Goal: Navigation & Orientation: Find specific page/section

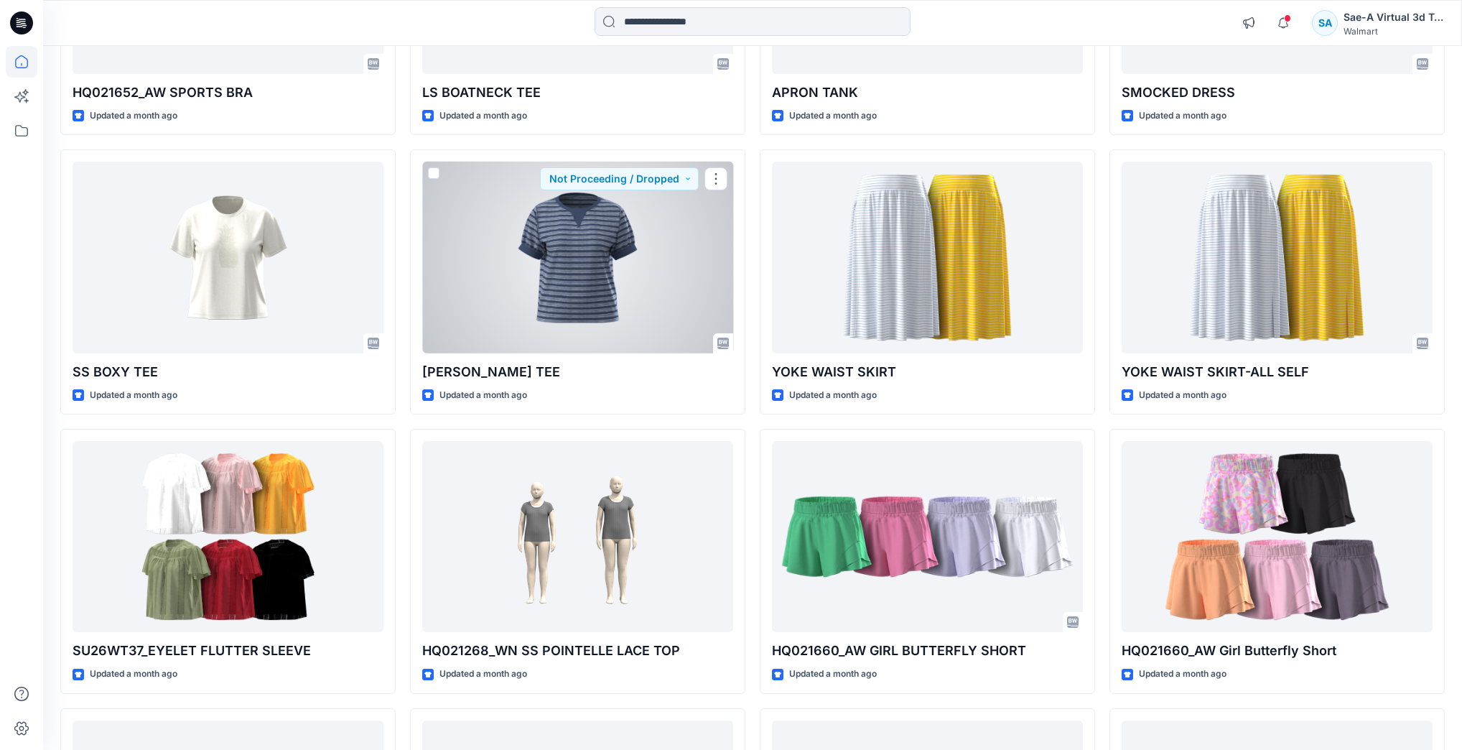
scroll to position [11228, 0]
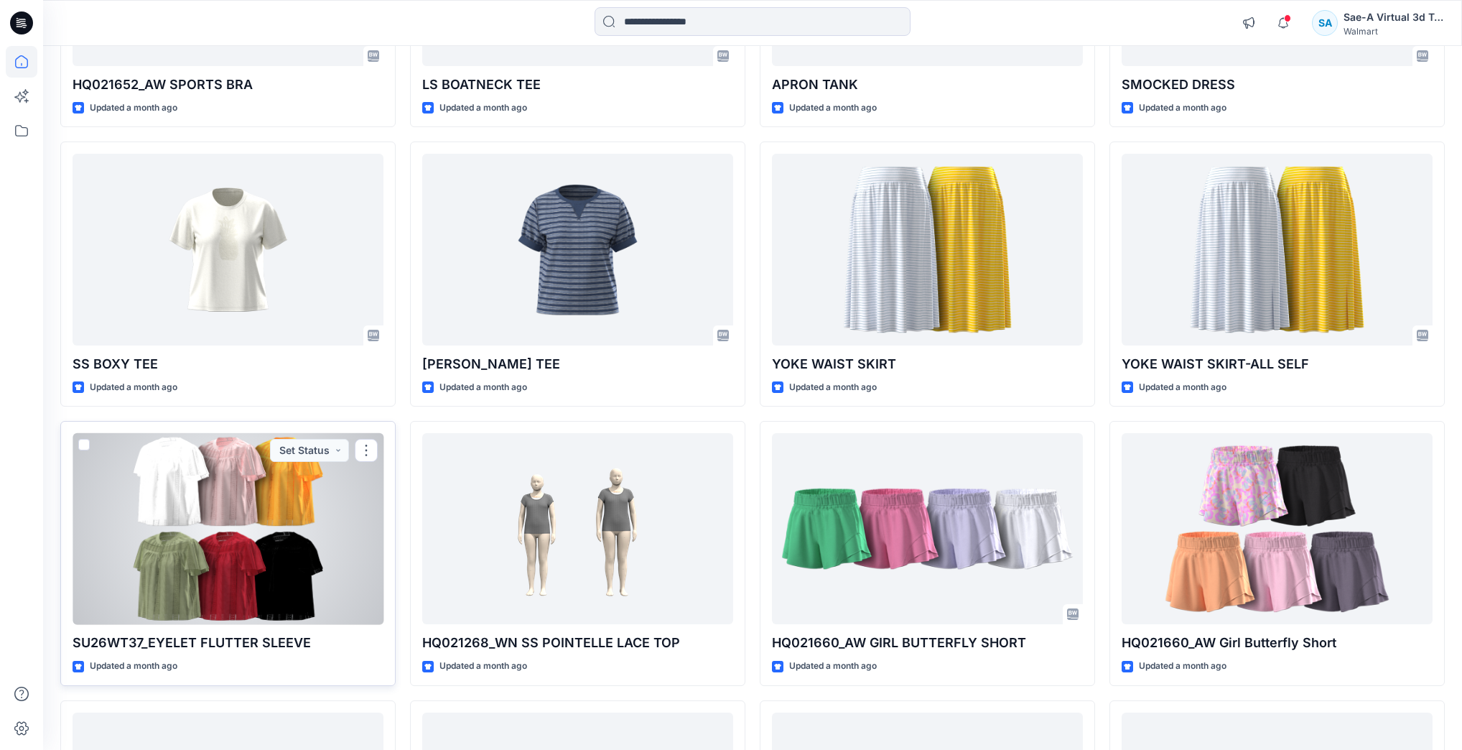
click at [251, 556] on div at bounding box center [228, 528] width 311 height 191
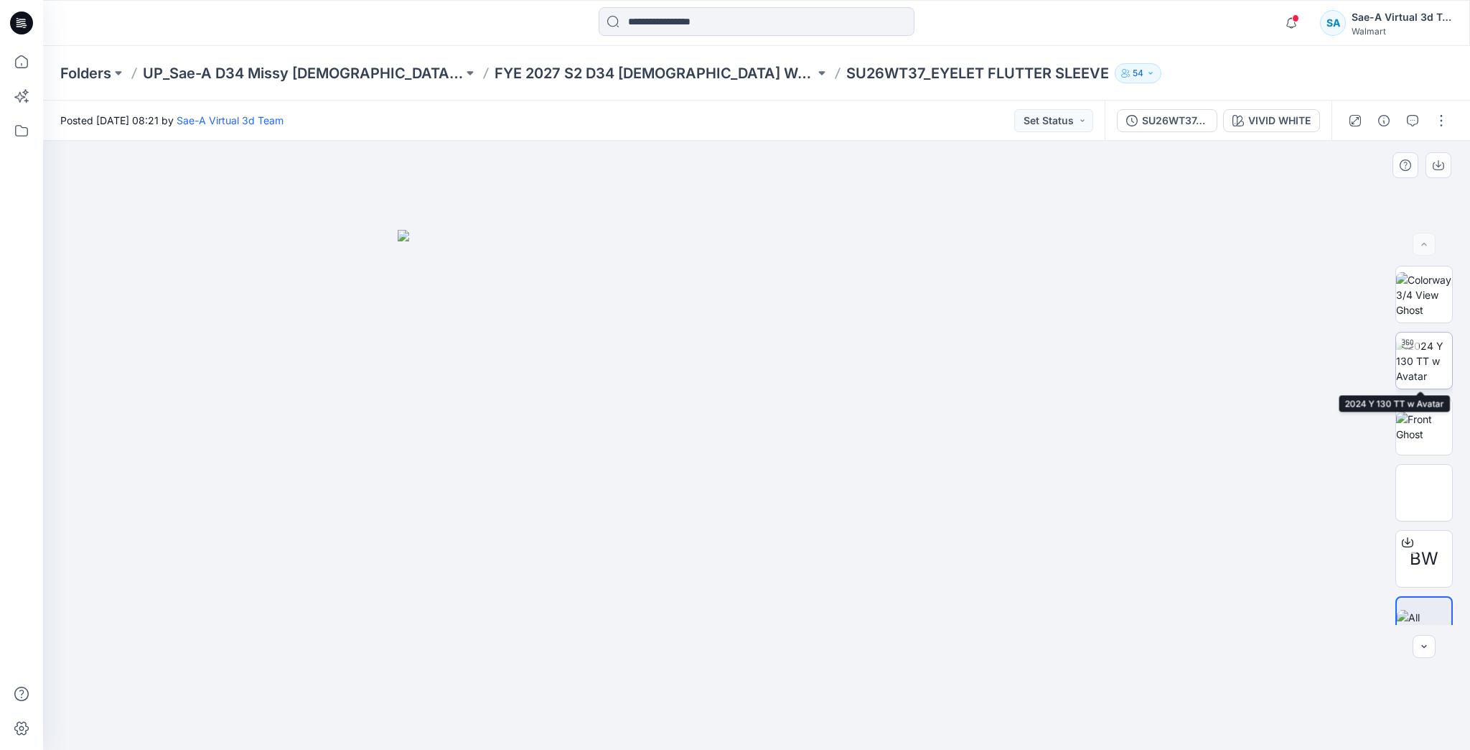
click at [1427, 353] on img at bounding box center [1425, 360] width 56 height 45
click at [724, 70] on p "FYE 2027 S2 D34 [DEMOGRAPHIC_DATA] Woven Tops - Sae-A" at bounding box center [655, 73] width 320 height 20
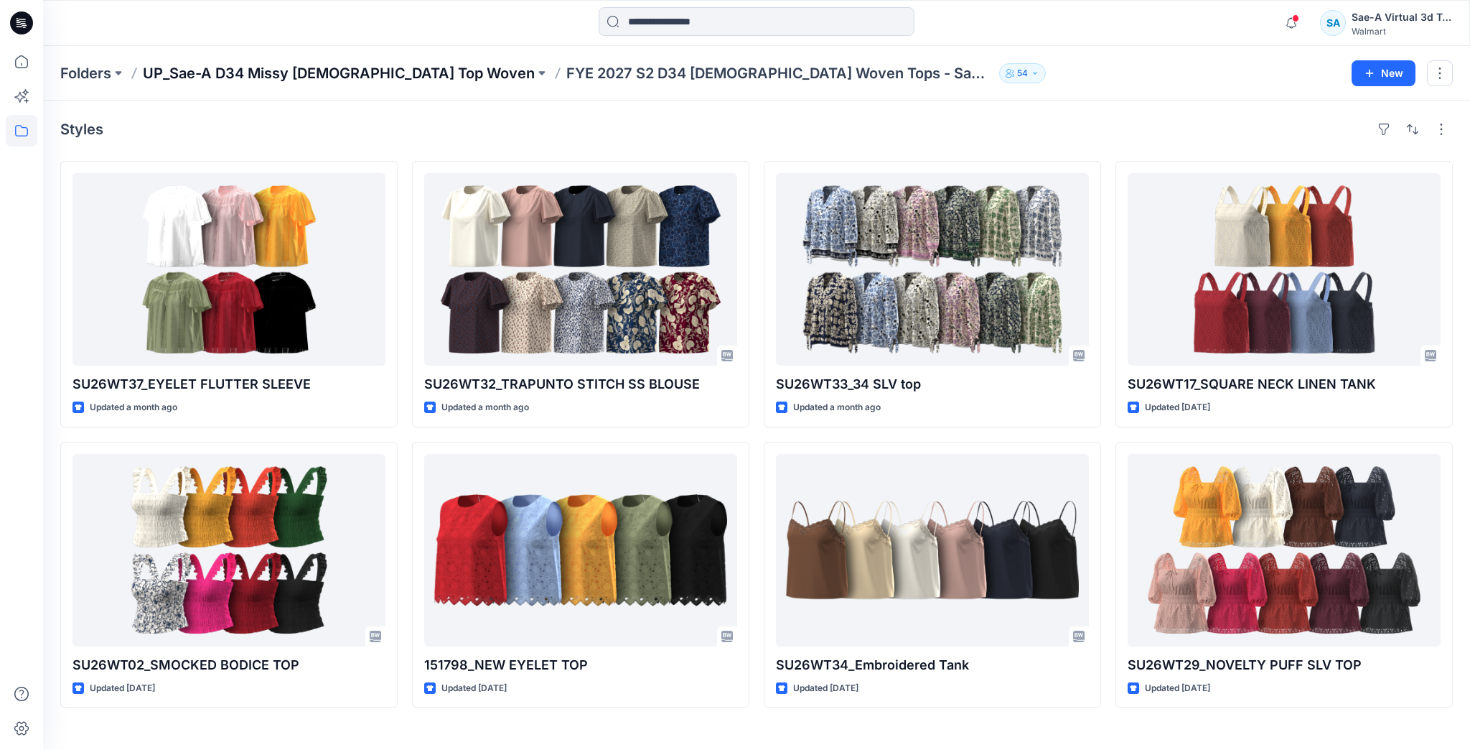
click at [388, 78] on p "UP_Sae-A D34 Missy [DEMOGRAPHIC_DATA] Top Woven" at bounding box center [339, 73] width 392 height 20
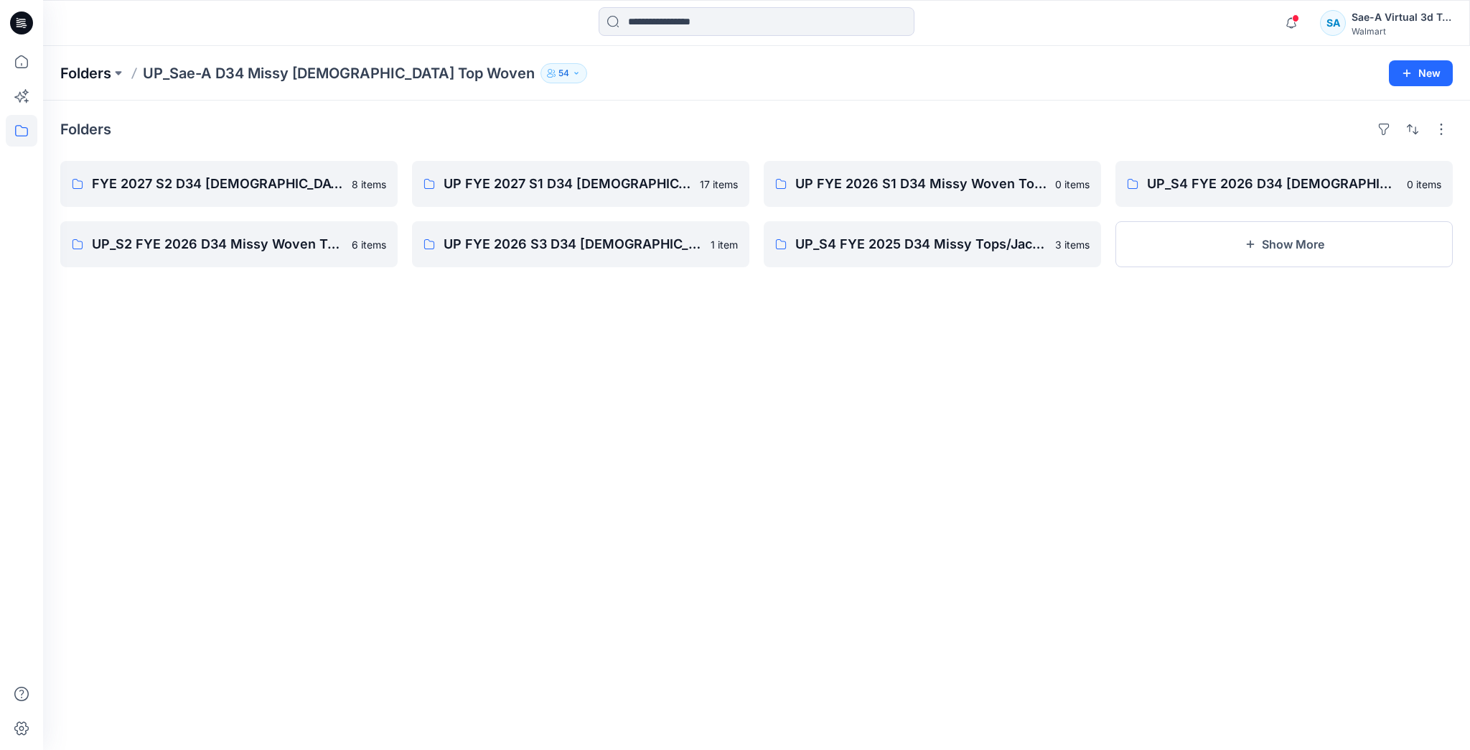
click at [107, 75] on p "Folders" at bounding box center [85, 73] width 51 height 20
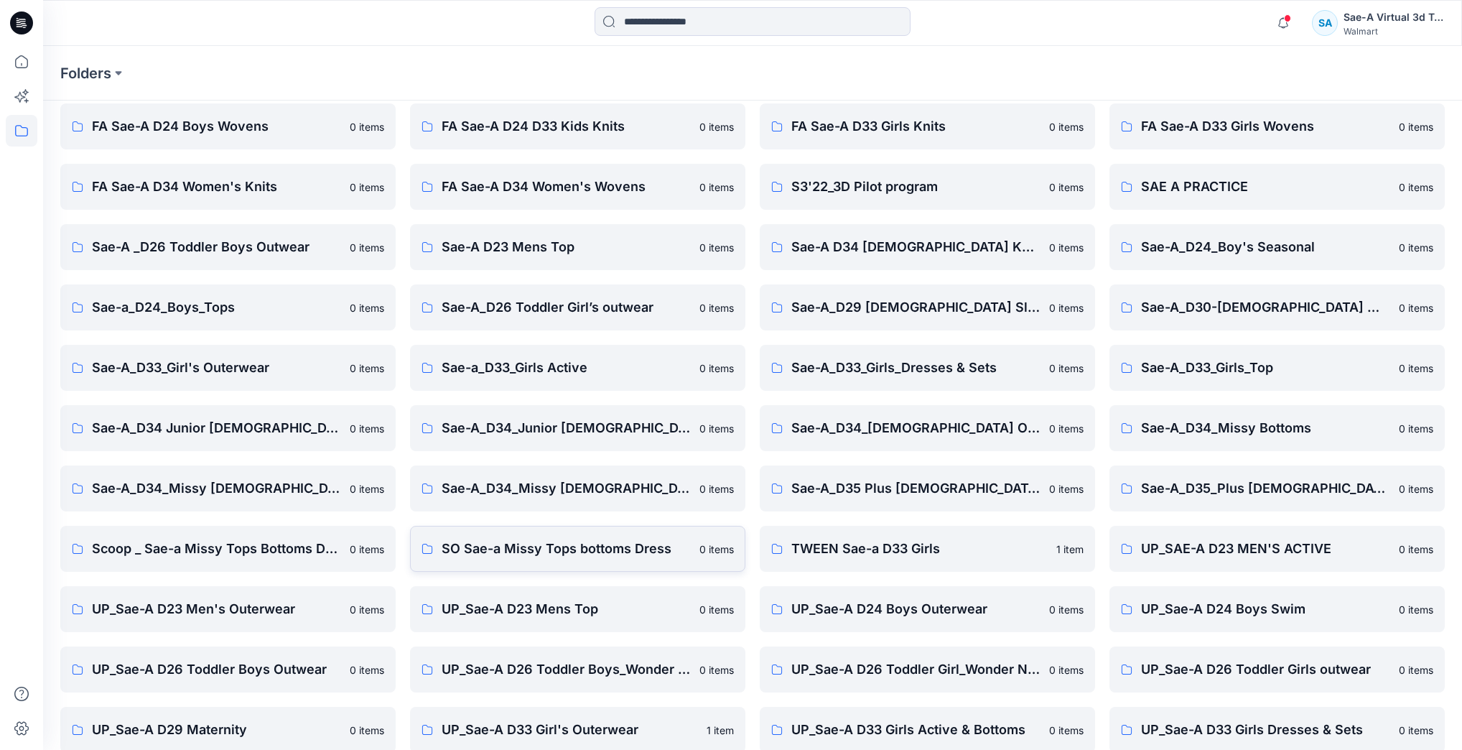
scroll to position [316, 0]
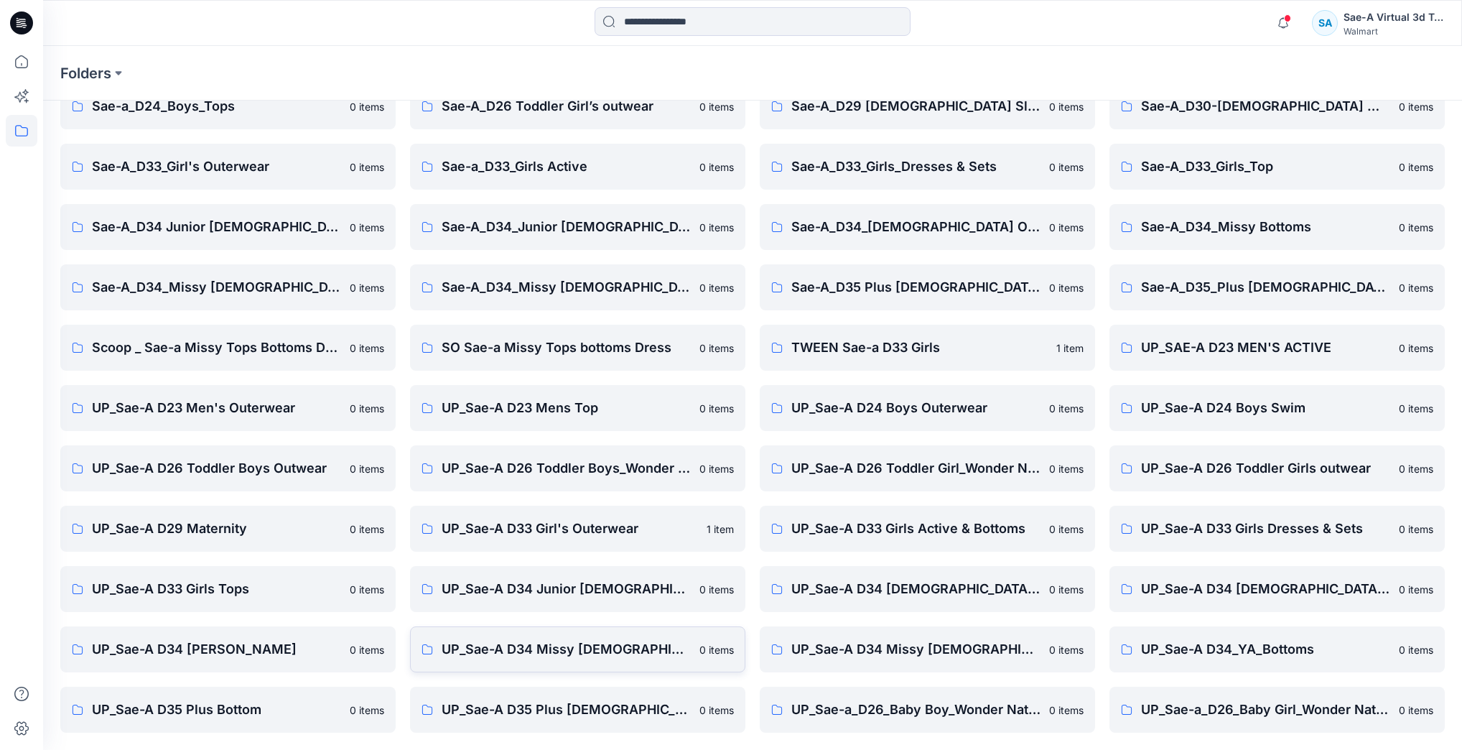
click at [546, 646] on p "UP_Sae-A D34 Missy [DEMOGRAPHIC_DATA] Dresses" at bounding box center [566, 649] width 249 height 20
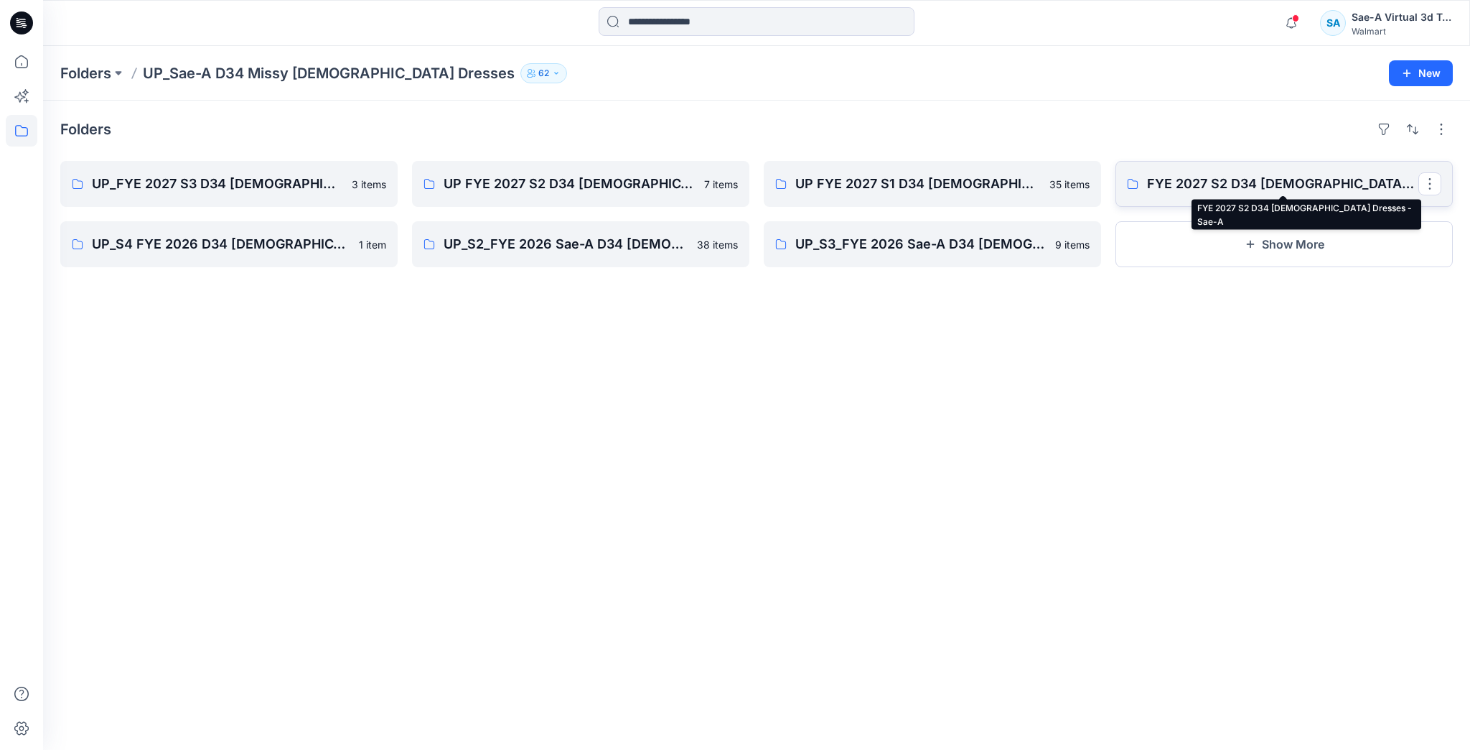
click at [1287, 191] on p "FYE 2027 S2 D34 [DEMOGRAPHIC_DATA] Dresses - Sae-A" at bounding box center [1282, 184] width 271 height 20
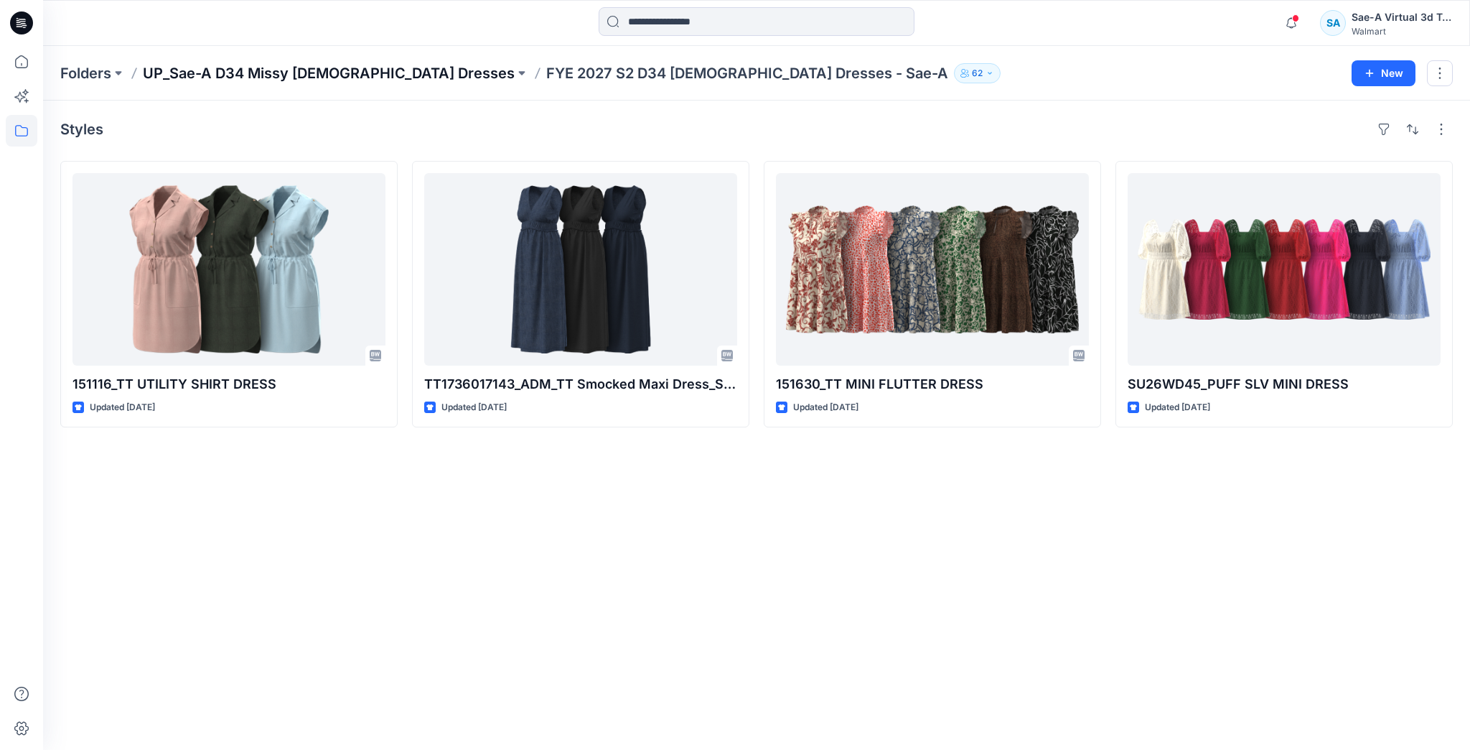
click at [343, 70] on p "UP_Sae-A D34 Missy [DEMOGRAPHIC_DATA] Dresses" at bounding box center [329, 73] width 372 height 20
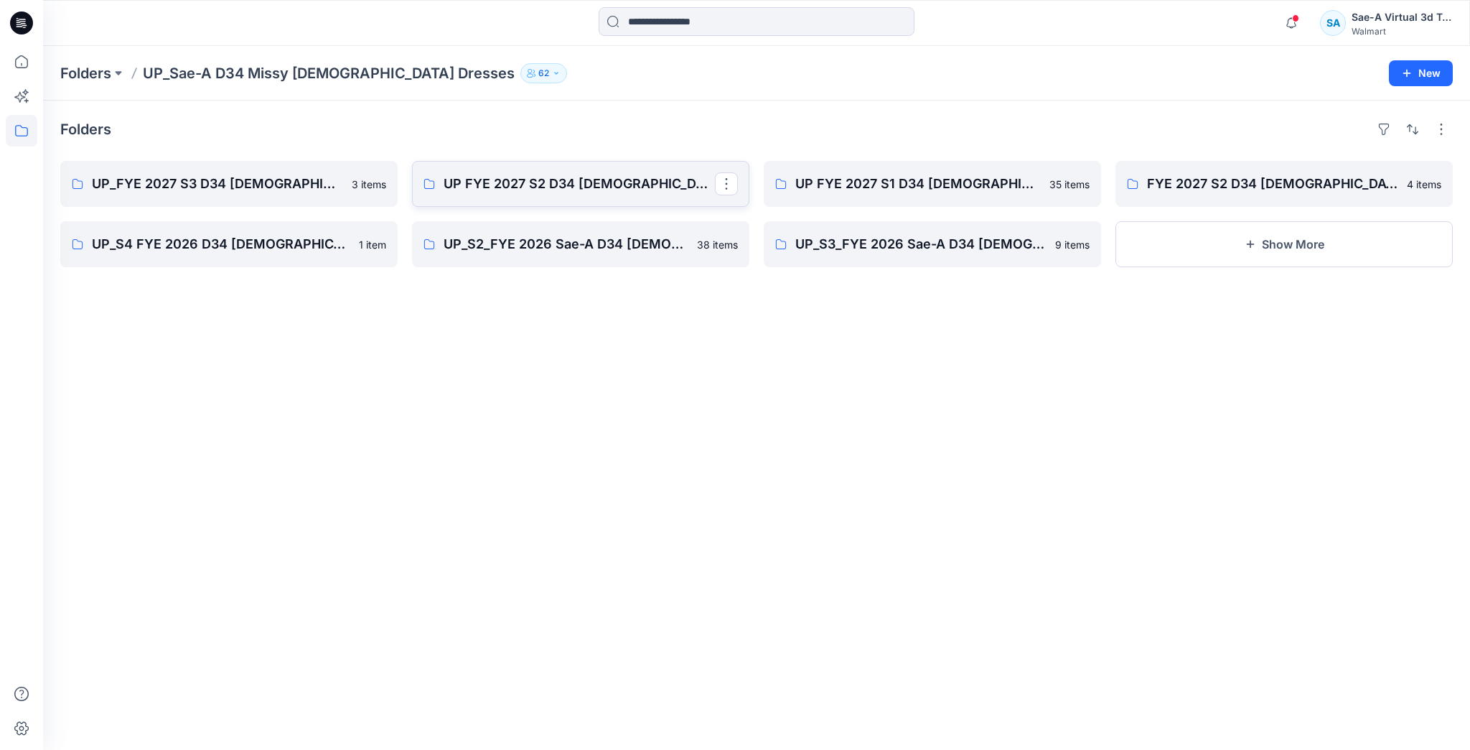
click at [597, 174] on p "UP FYE 2027 S2 D34 [DEMOGRAPHIC_DATA] Dresses" at bounding box center [579, 184] width 271 height 20
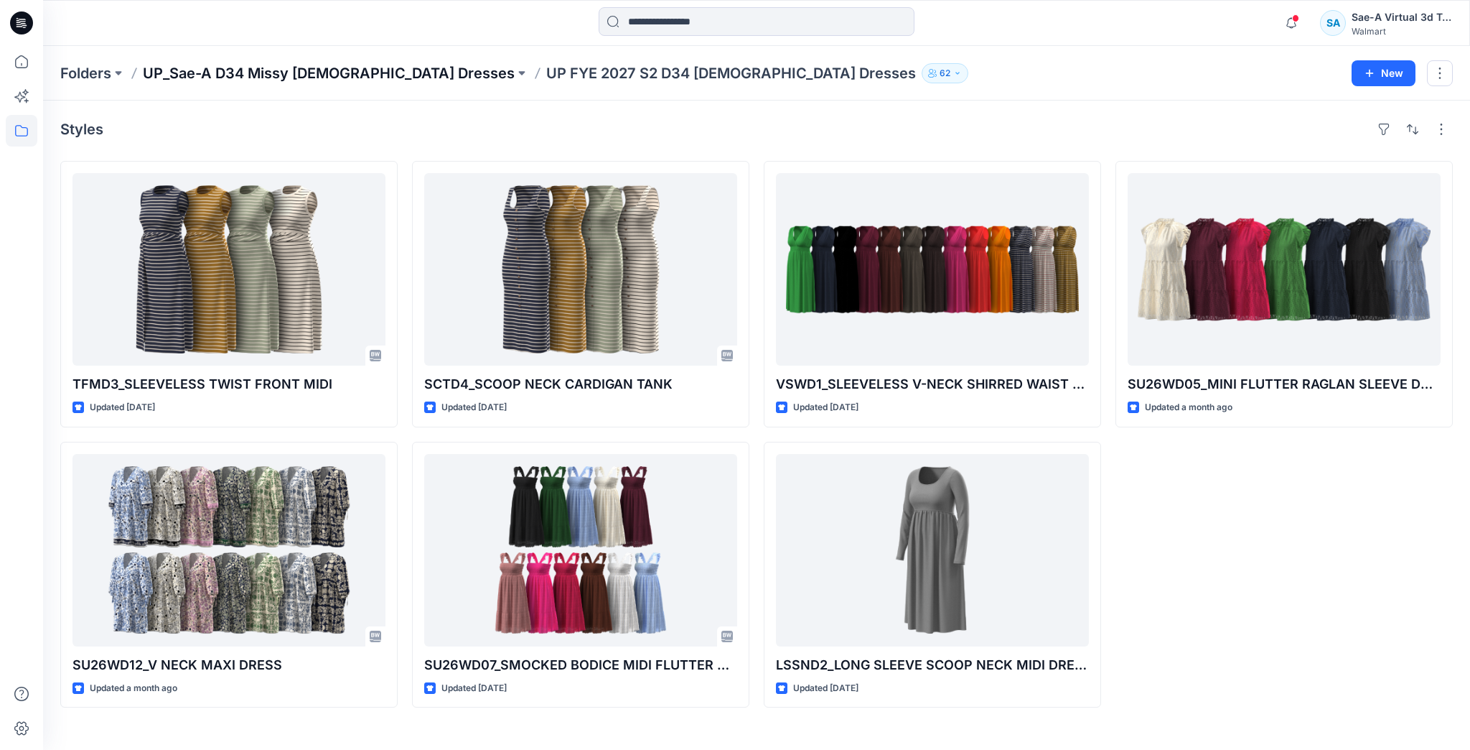
click at [355, 68] on p "UP_Sae-A D34 Missy [DEMOGRAPHIC_DATA] Dresses" at bounding box center [329, 73] width 372 height 20
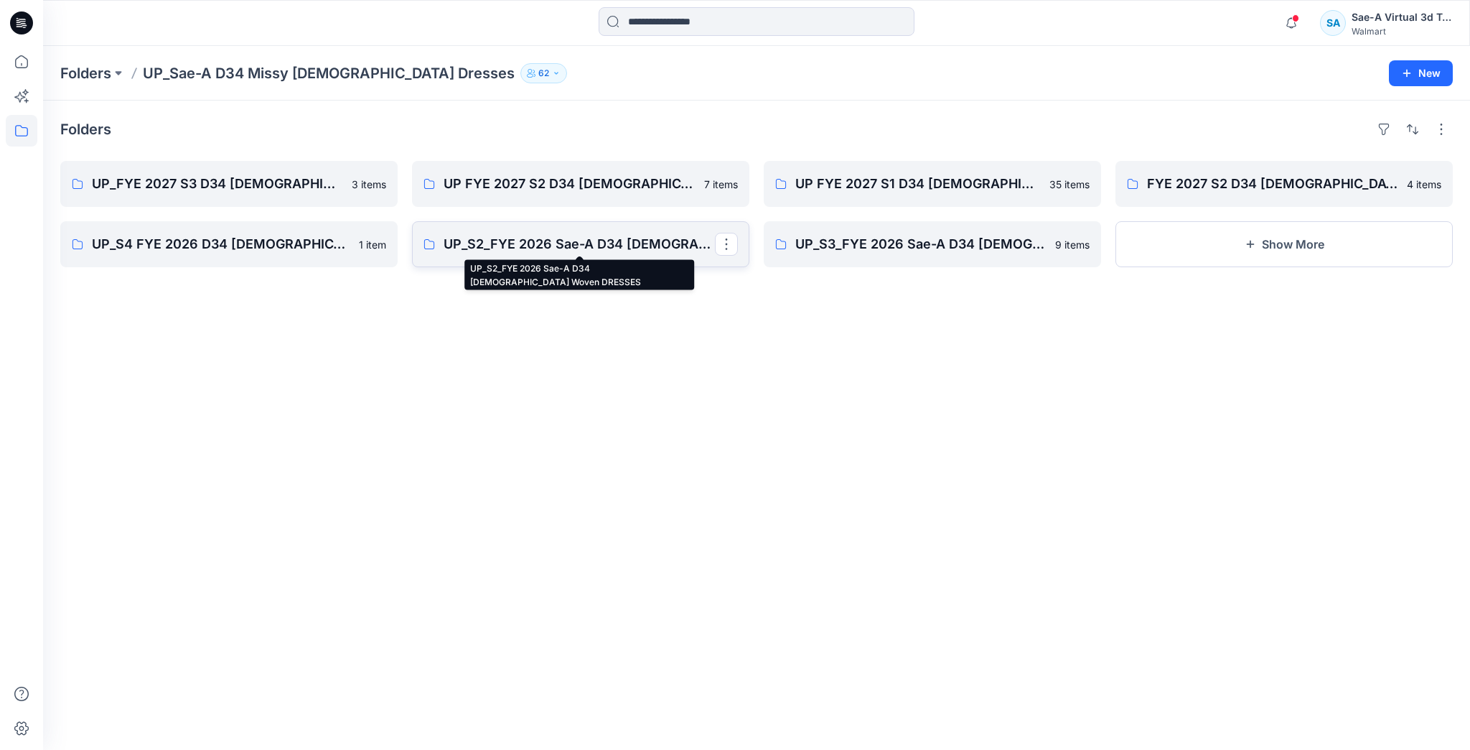
click at [572, 242] on p "UP_S2_FYE 2026 Sae-A D34 [DEMOGRAPHIC_DATA] Woven DRESSES" at bounding box center [579, 244] width 271 height 20
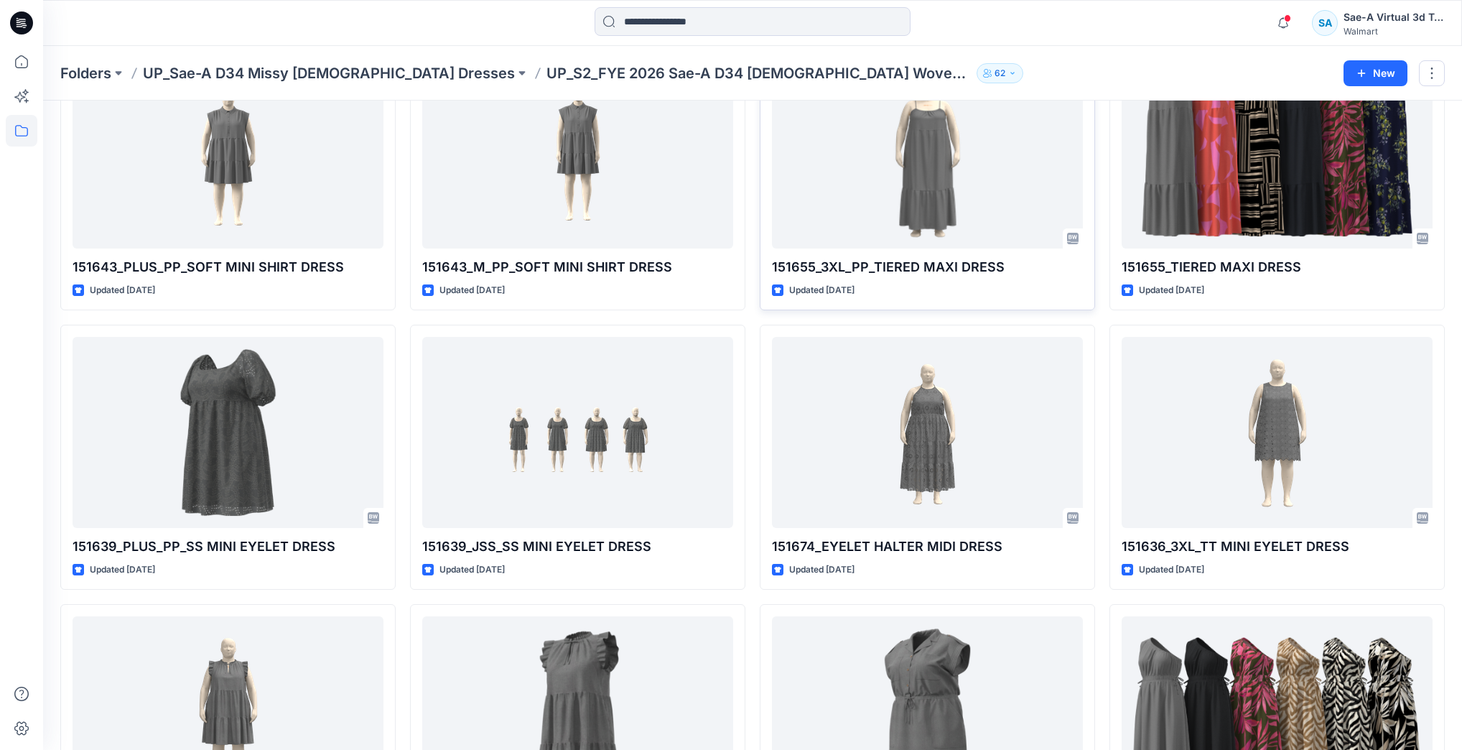
scroll to position [402, 0]
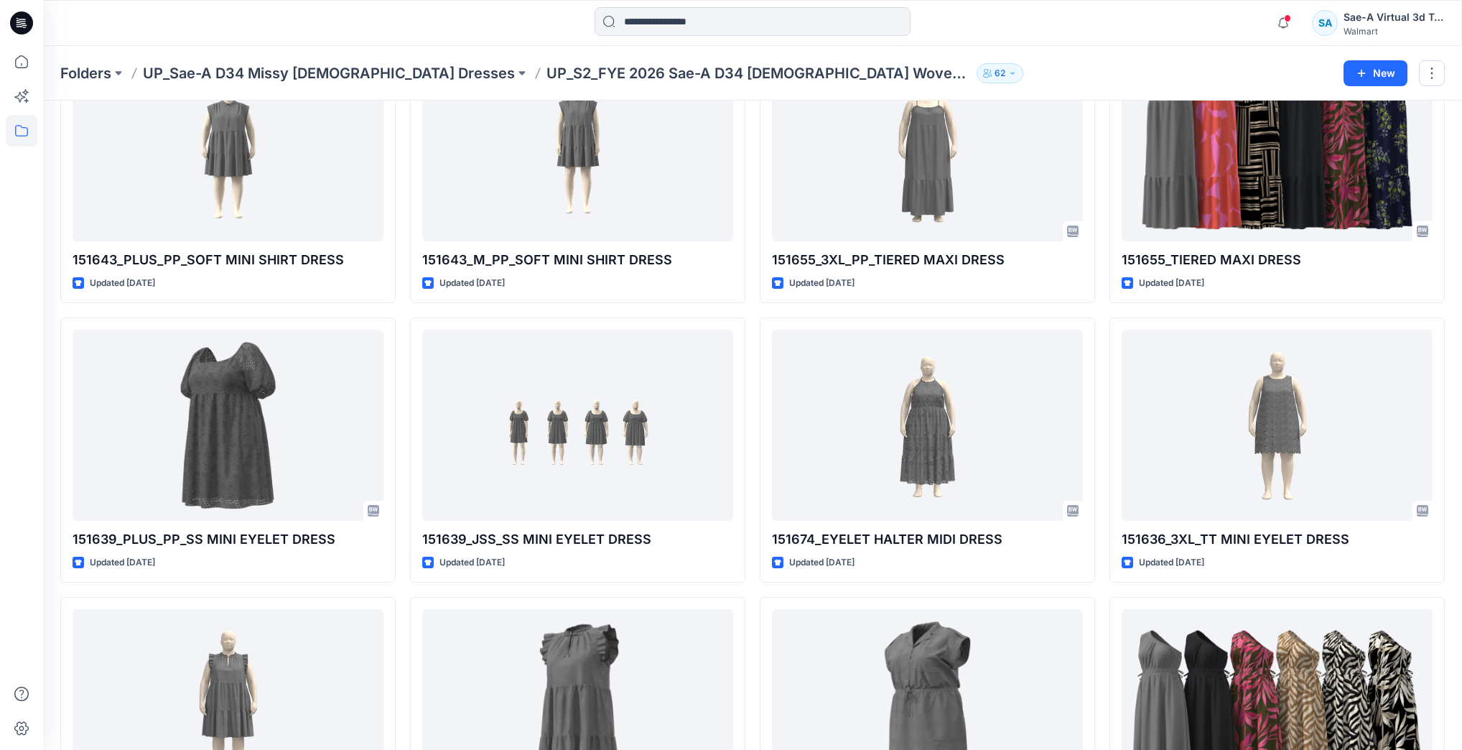
click at [246, 70] on p "UP_Sae-A D34 Missy [DEMOGRAPHIC_DATA] Dresses" at bounding box center [329, 73] width 372 height 20
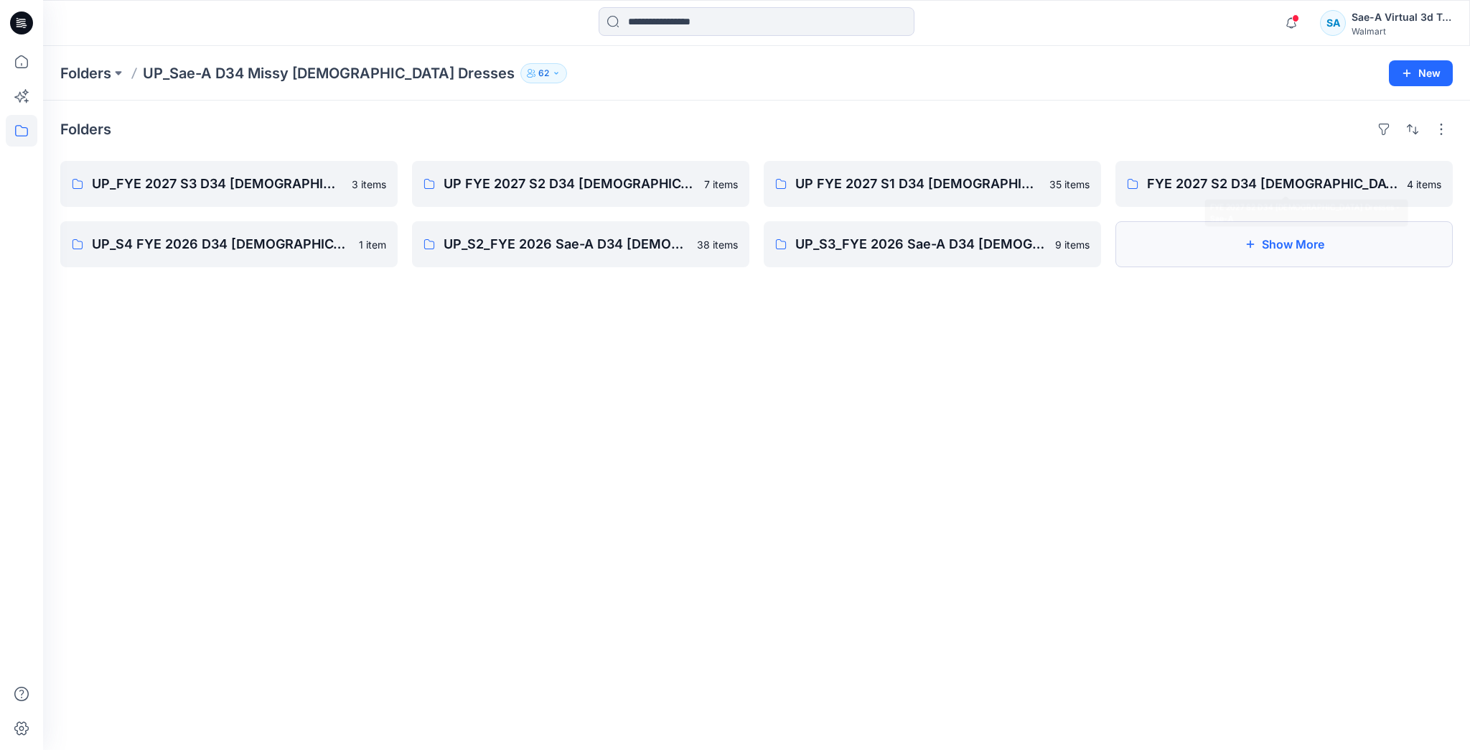
click at [1282, 253] on button "Show More" at bounding box center [1284, 244] width 337 height 46
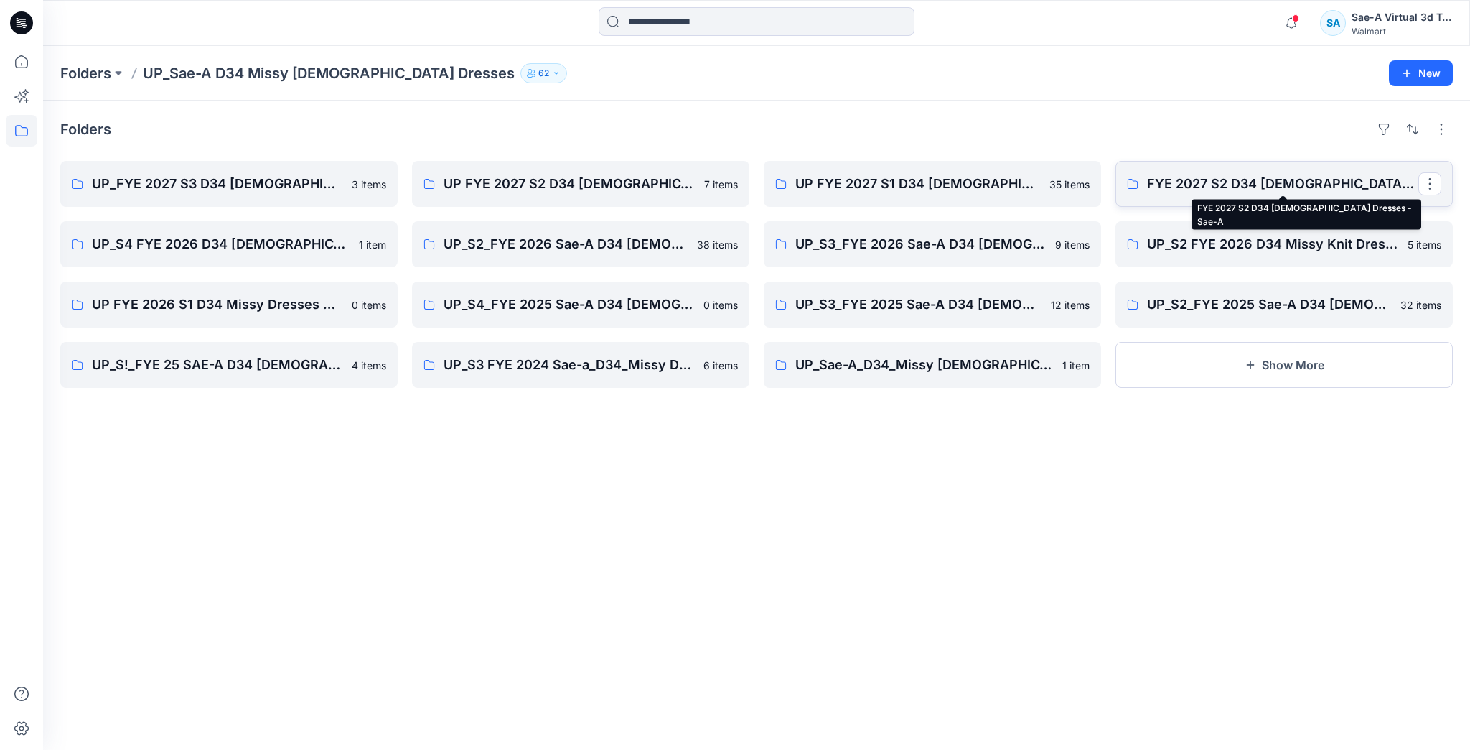
click at [1276, 187] on p "FYE 2027 S2 D34 [DEMOGRAPHIC_DATA] Dresses - Sae-A" at bounding box center [1282, 184] width 271 height 20
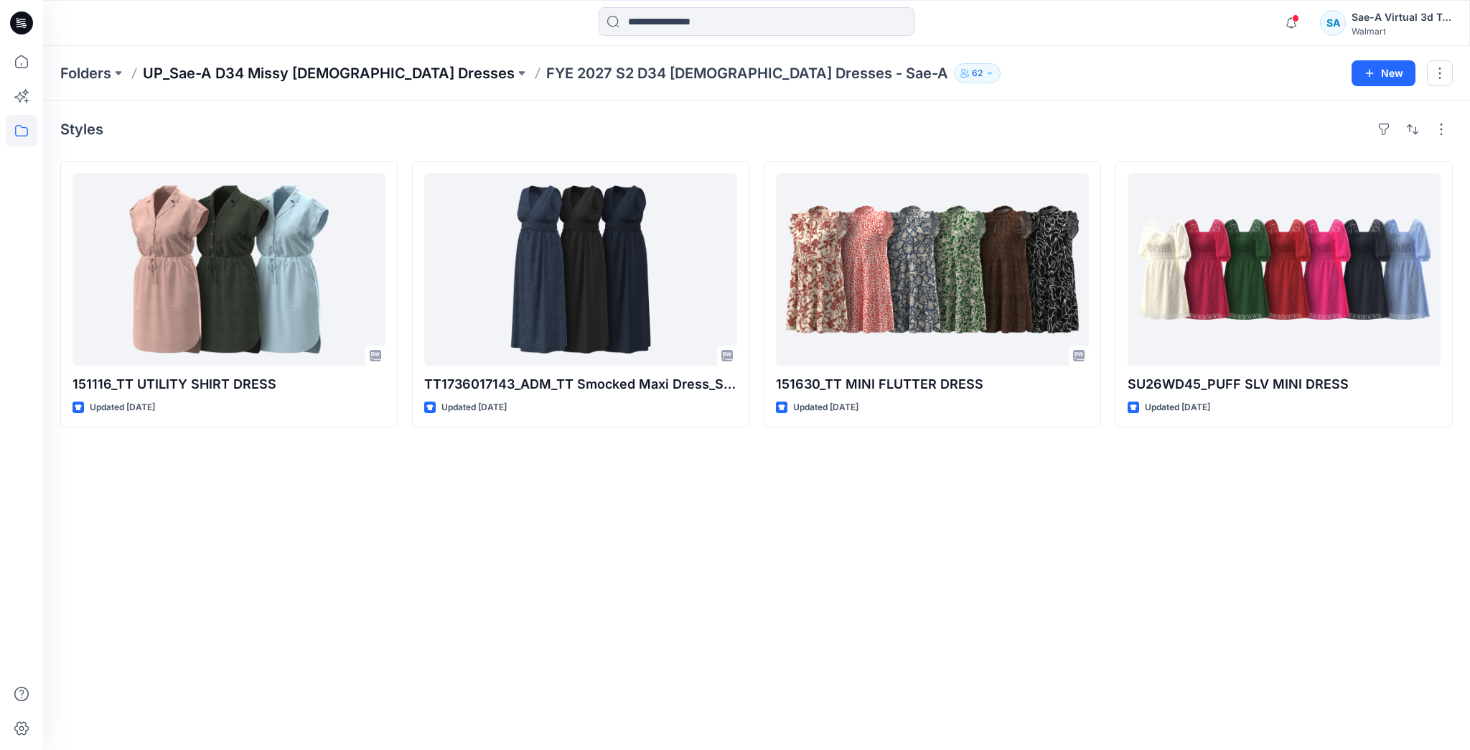
click at [379, 68] on p "UP_Sae-A D34 Missy [DEMOGRAPHIC_DATA] Dresses" at bounding box center [329, 73] width 372 height 20
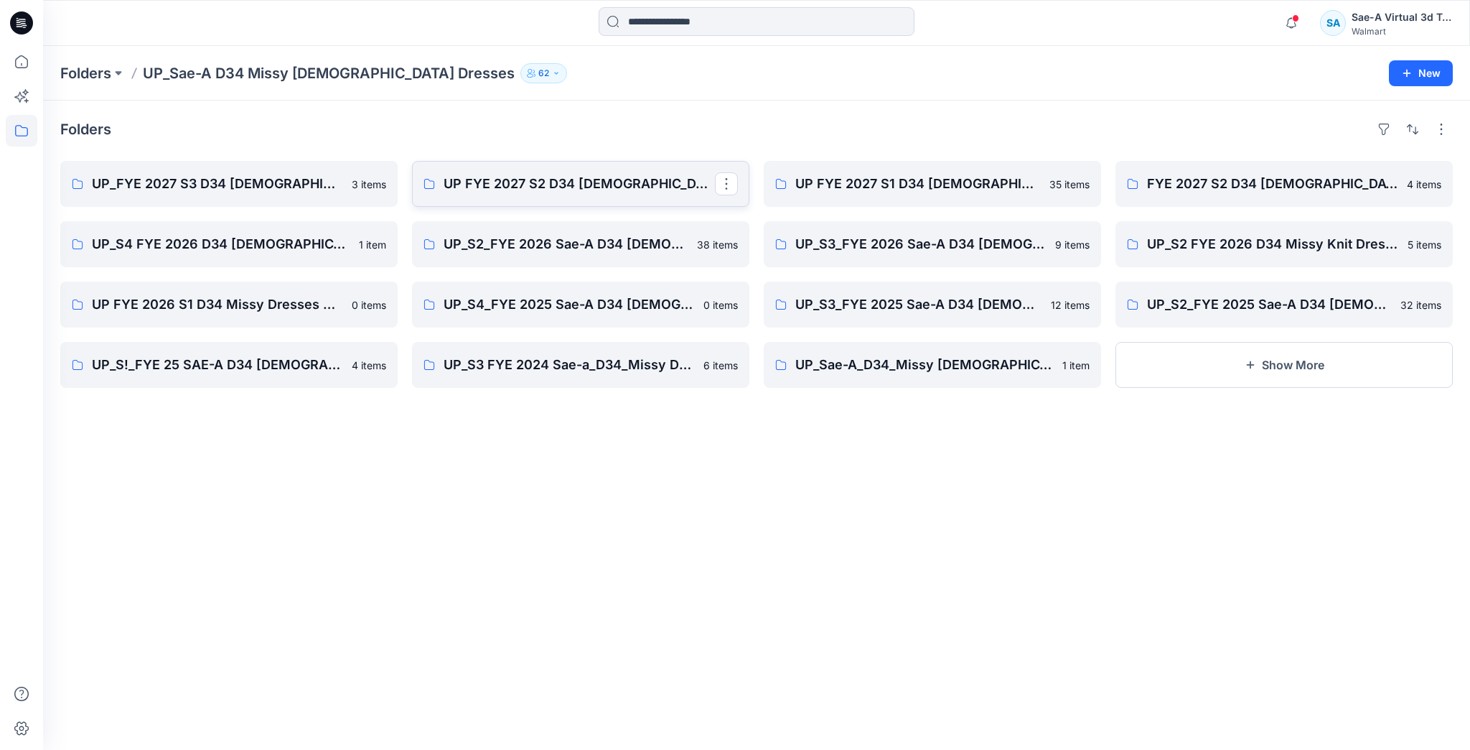
click at [612, 180] on p "UP FYE 2027 S2 D34 [DEMOGRAPHIC_DATA] Dresses" at bounding box center [579, 184] width 271 height 20
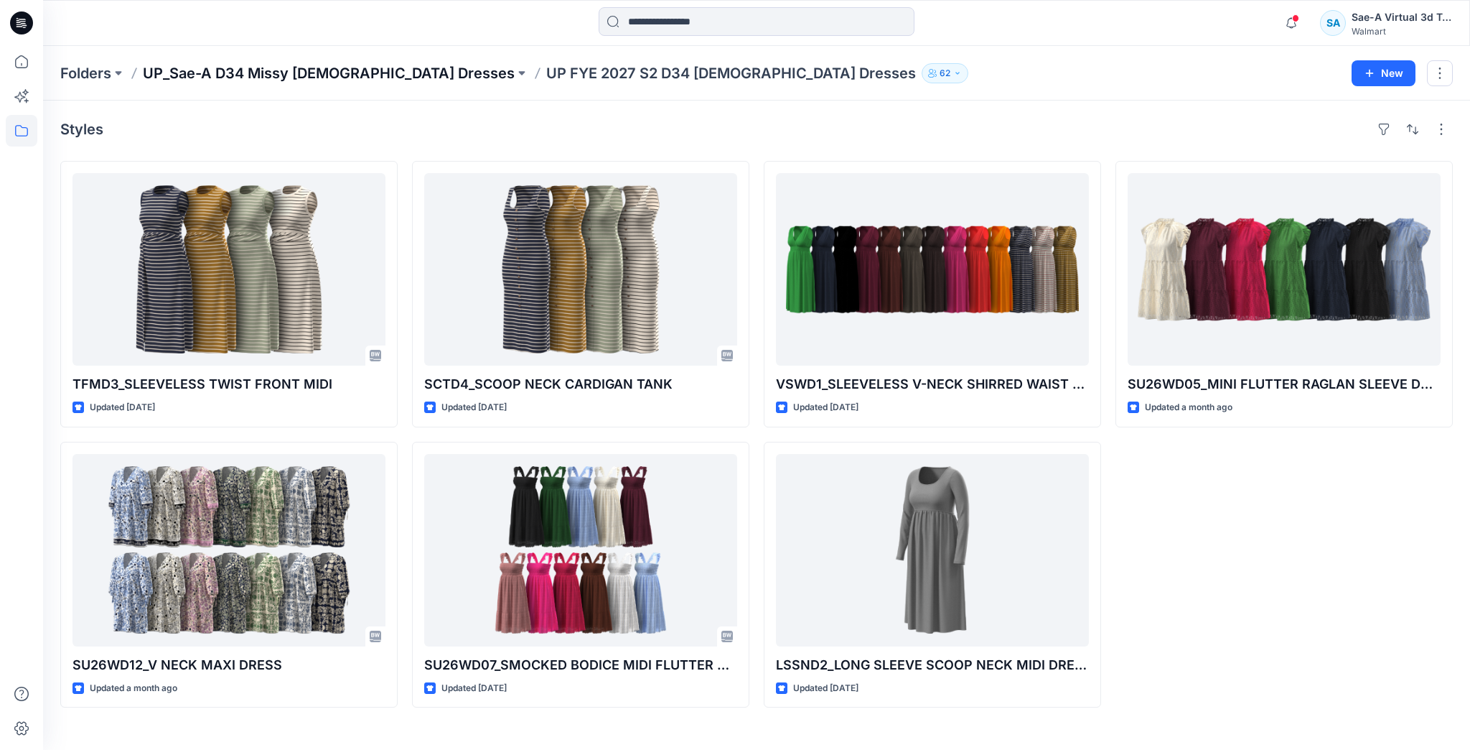
click at [345, 65] on p "UP_Sae-A D34 Missy [DEMOGRAPHIC_DATA] Dresses" at bounding box center [329, 73] width 372 height 20
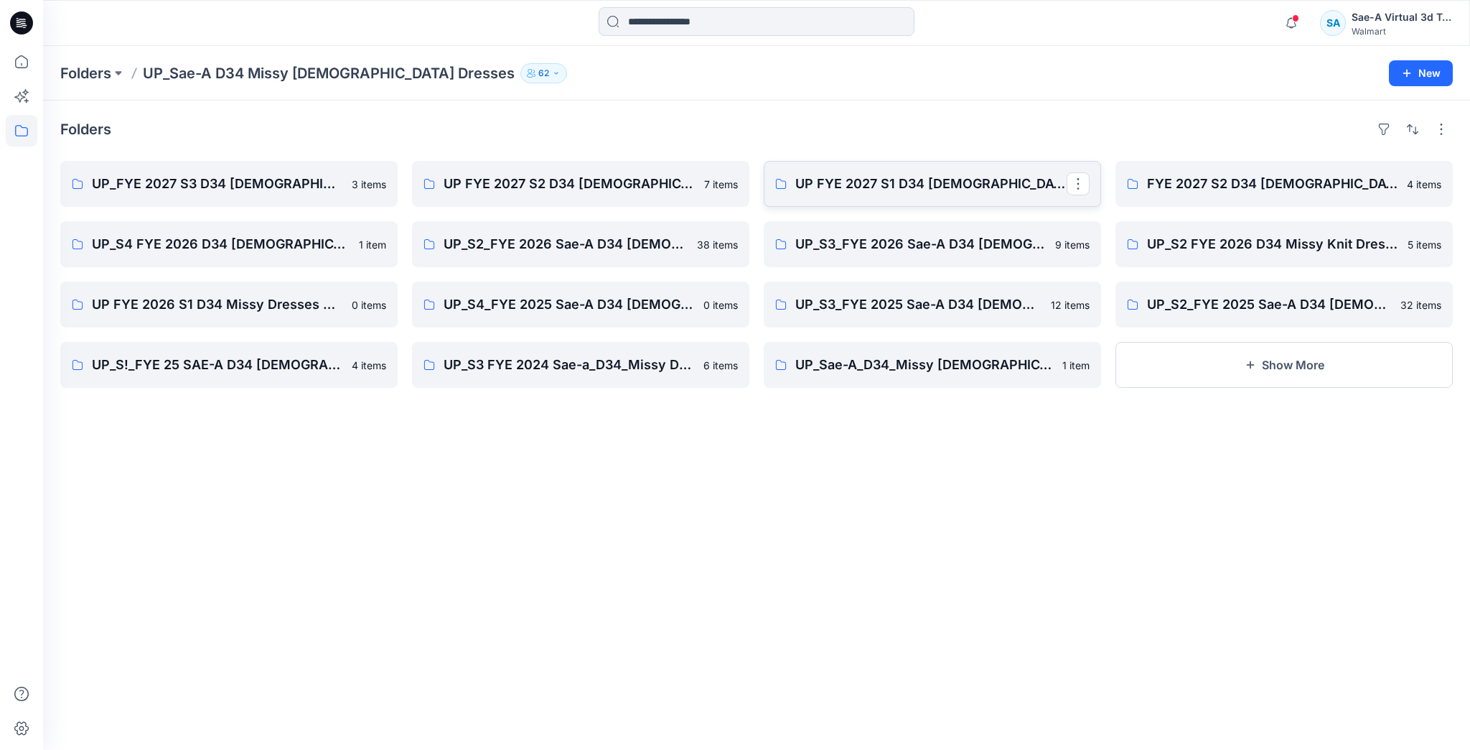
click at [893, 172] on link "UP FYE 2027 S1 D34 [DEMOGRAPHIC_DATA] Dresses" at bounding box center [932, 184] width 337 height 46
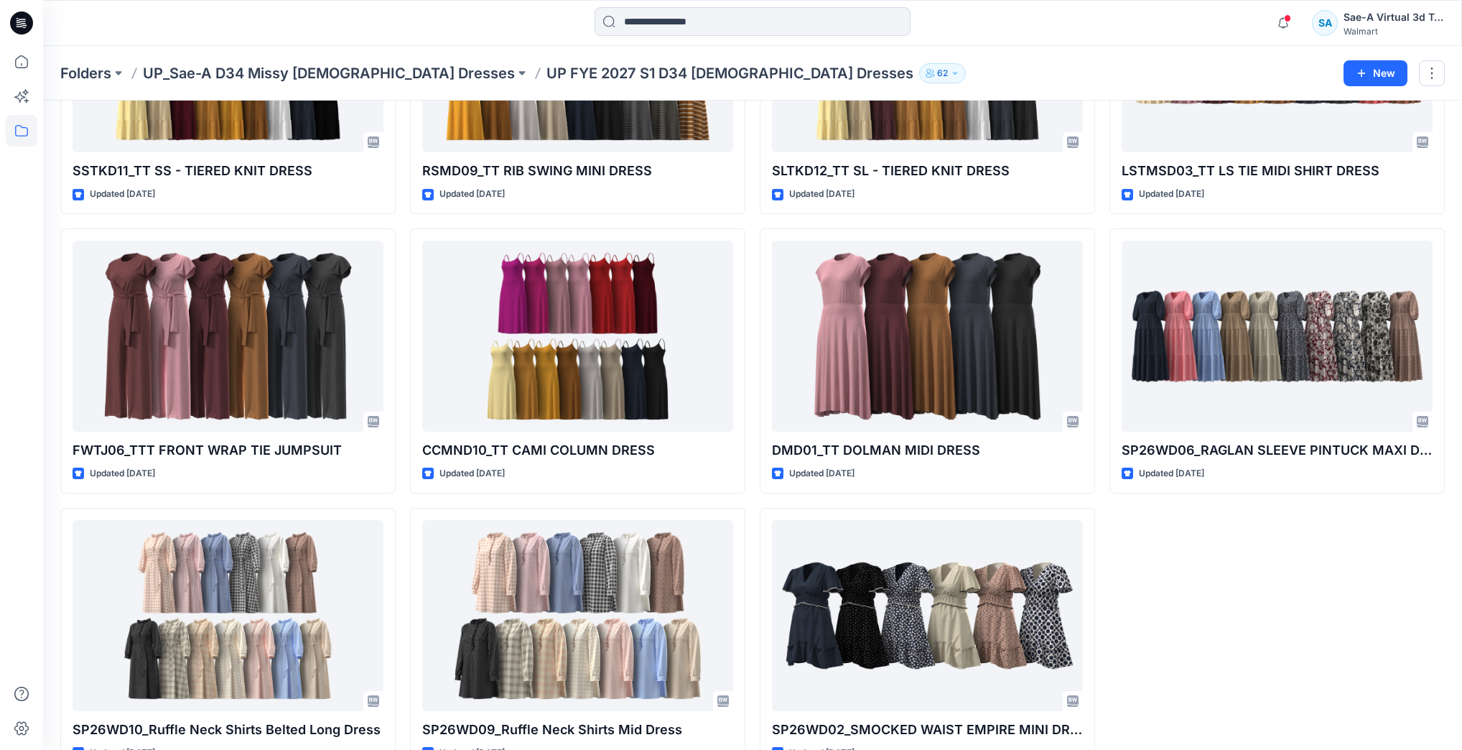
scroll to position [2026, 0]
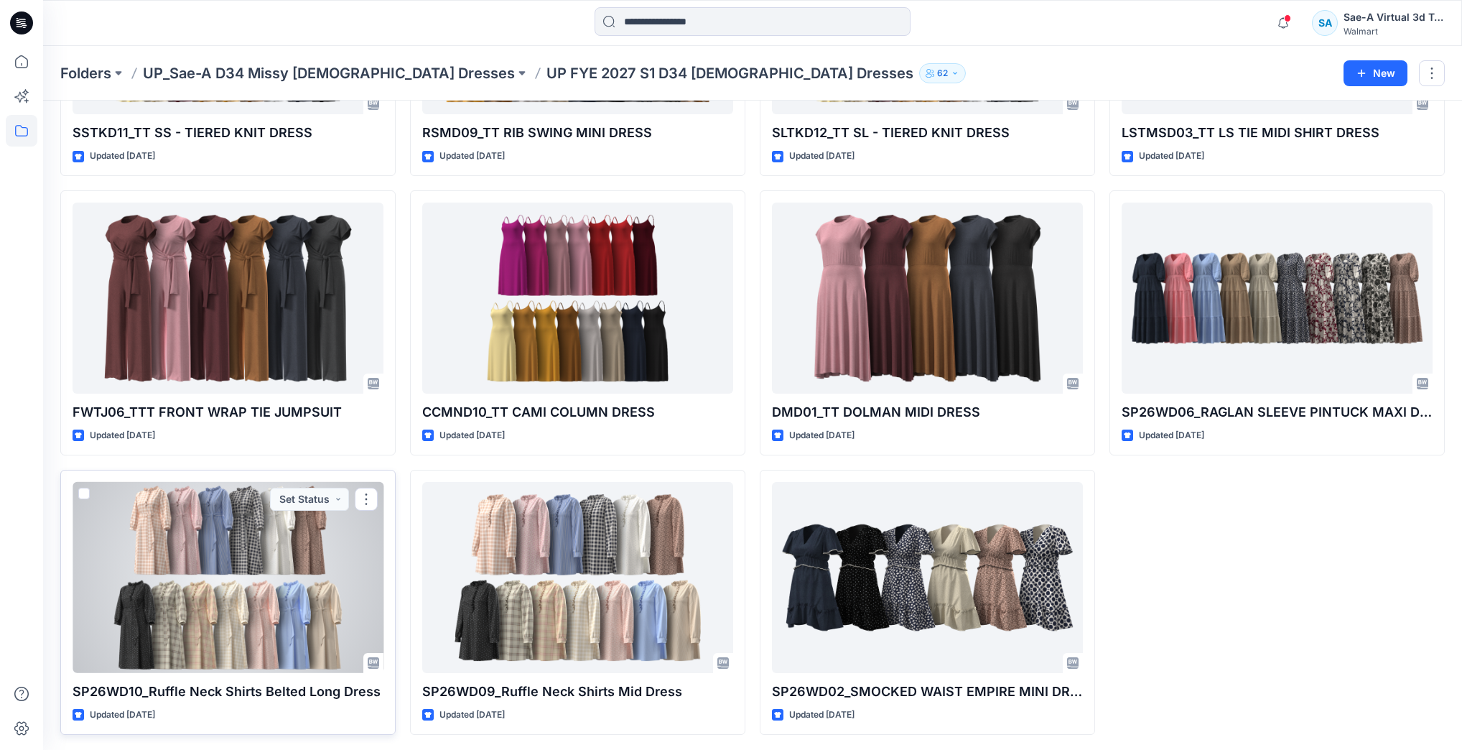
click at [260, 557] on div at bounding box center [228, 577] width 311 height 191
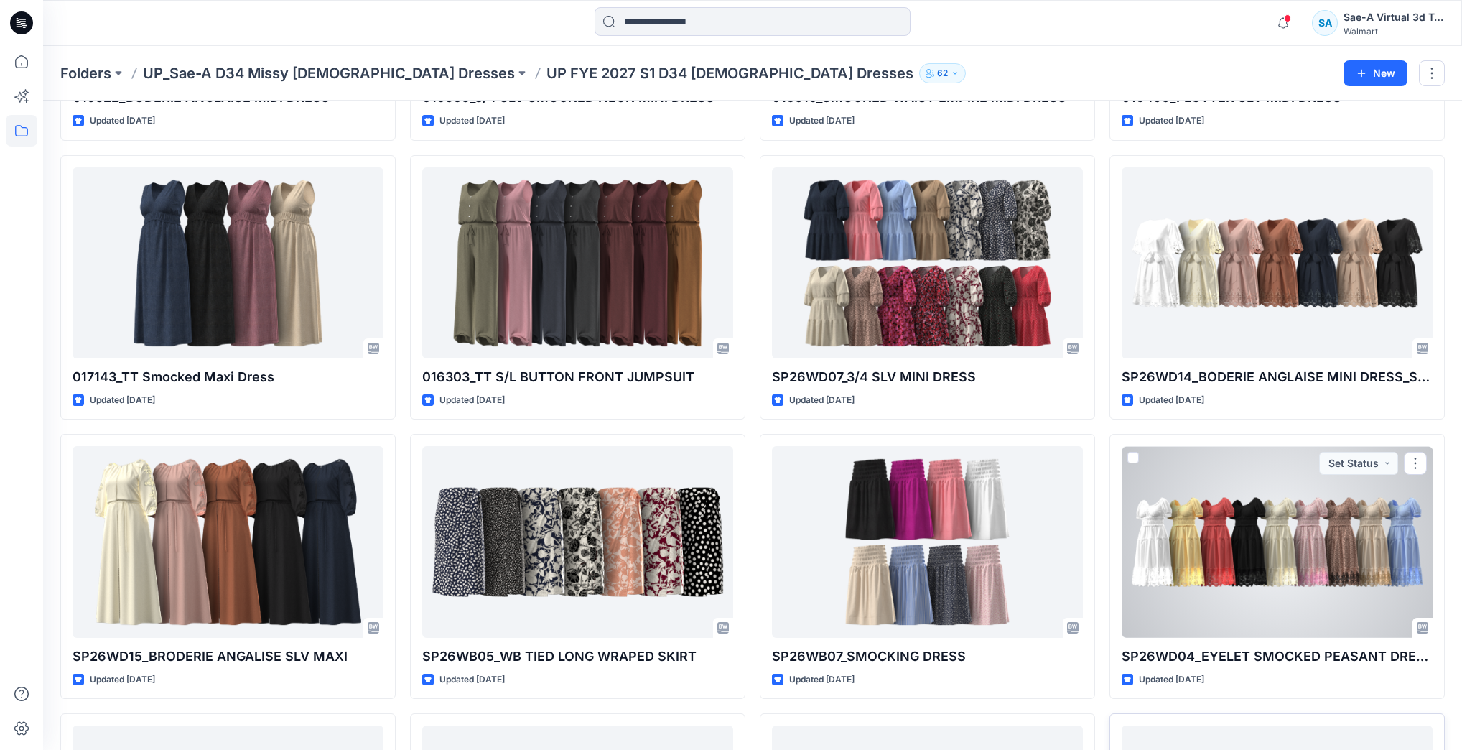
scroll to position [934, 0]
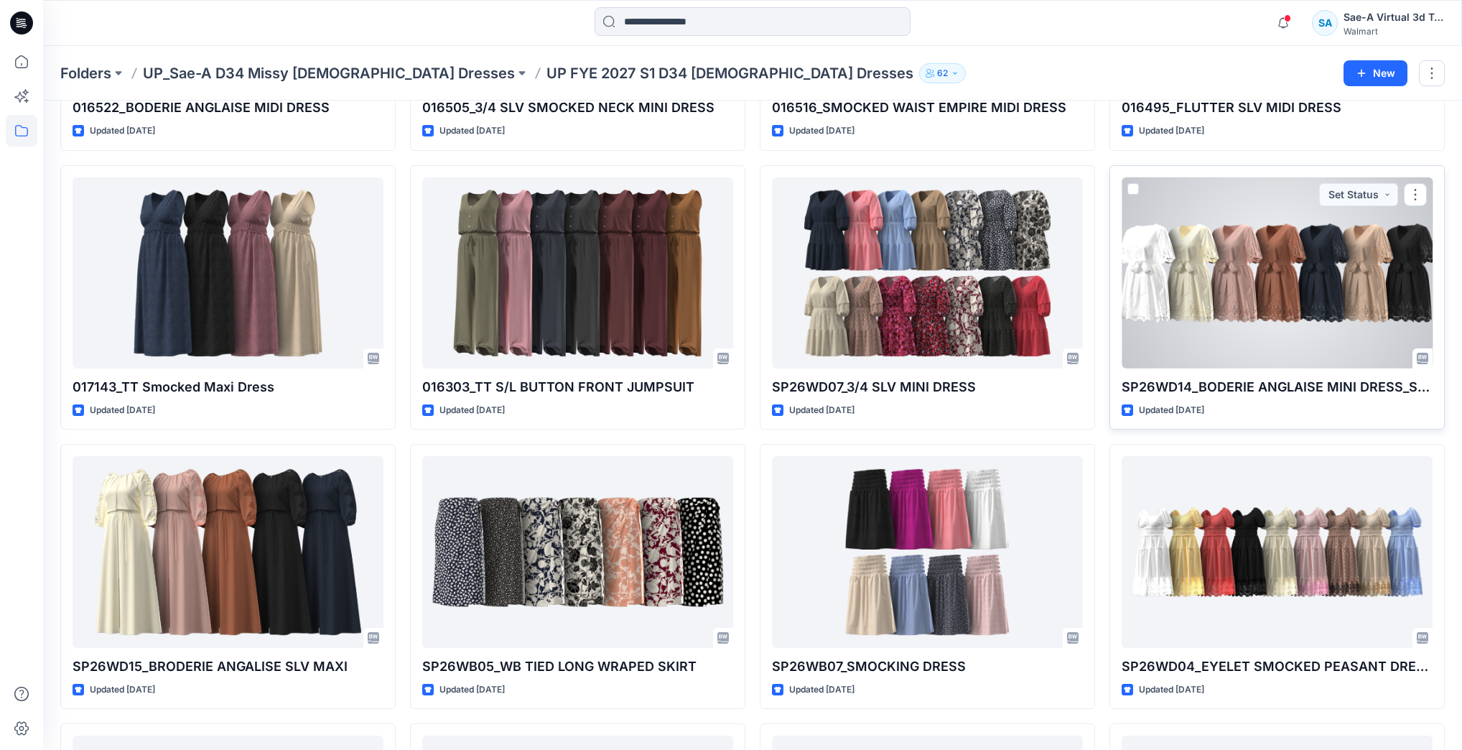
click at [1195, 316] on div at bounding box center [1277, 272] width 311 height 191
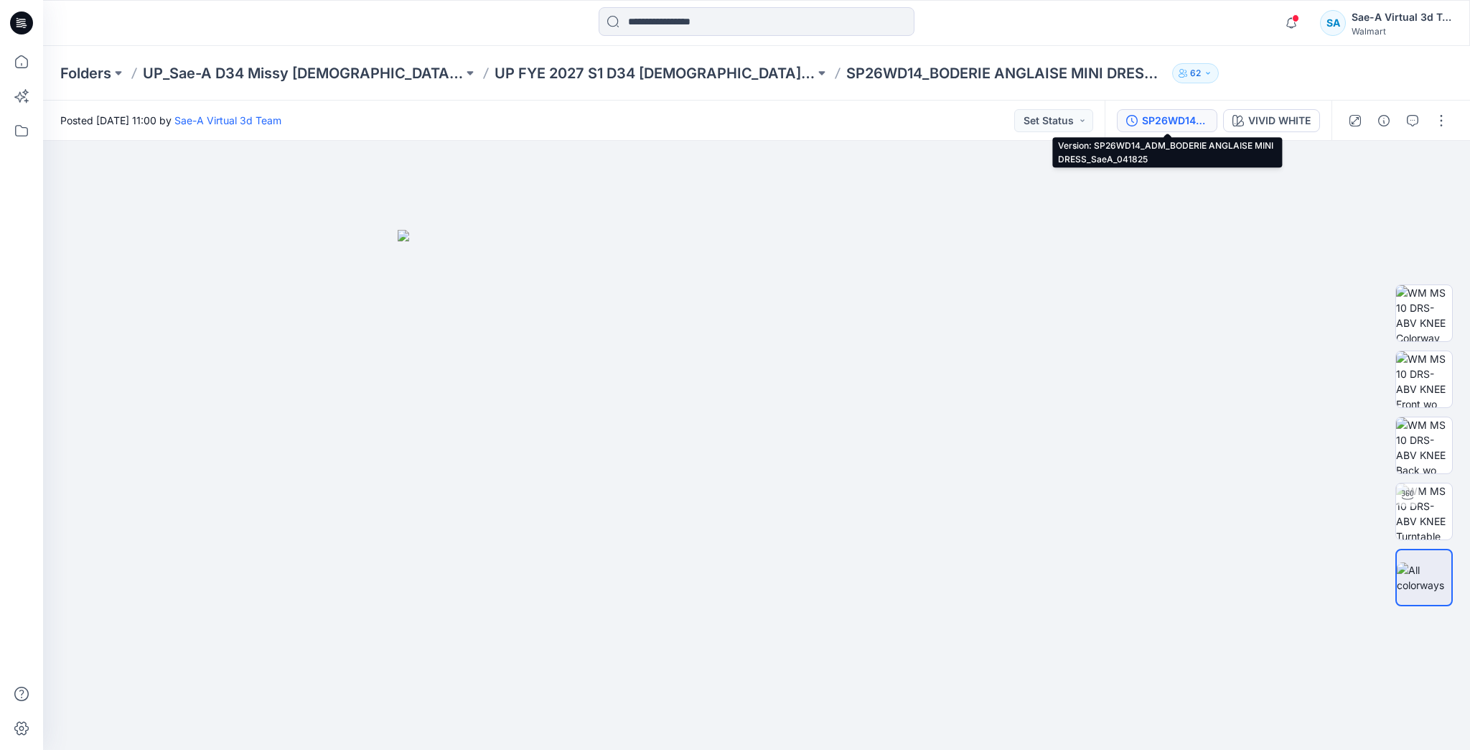
click at [1171, 115] on div "SP26WD14_ADM_BODERIE ANGLAISE MINI DRESS_SaeA_041825" at bounding box center [1175, 121] width 66 height 16
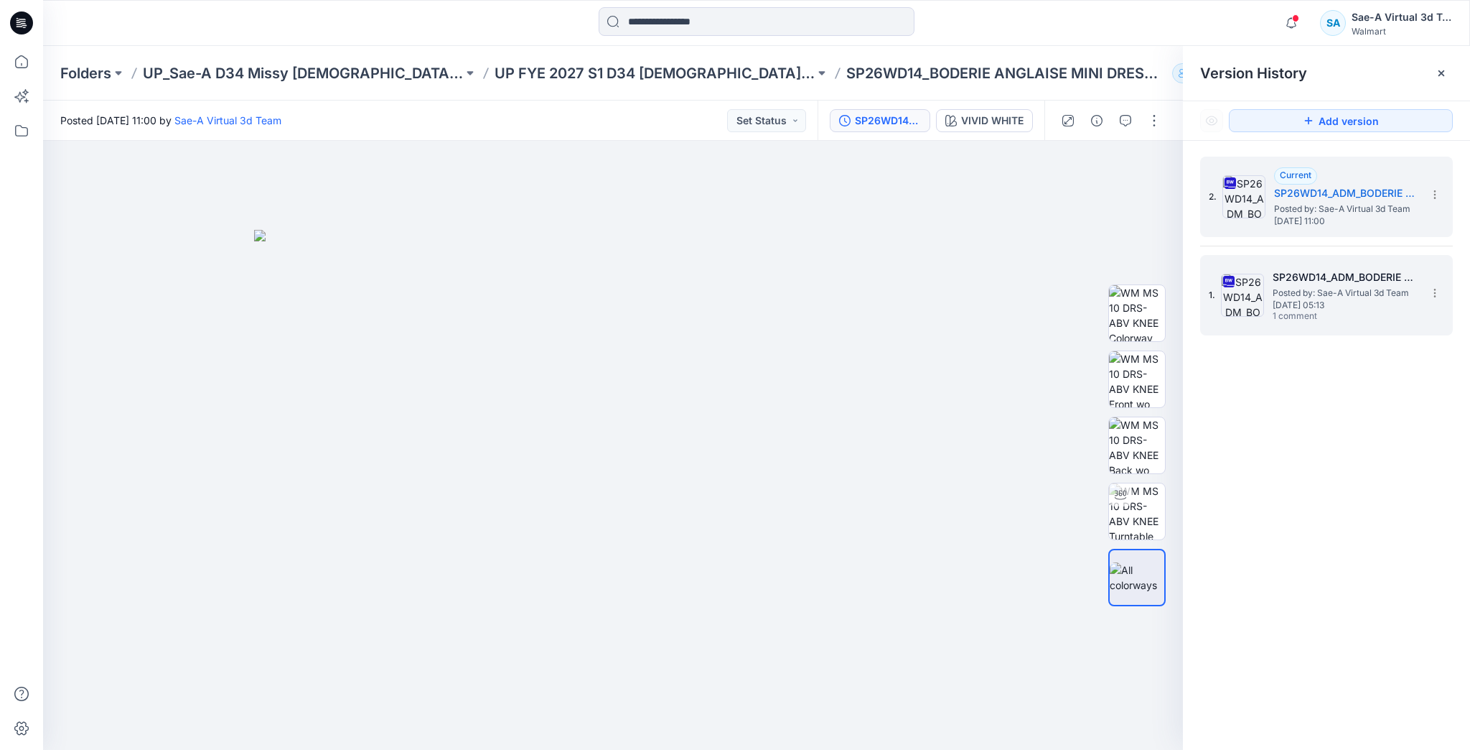
click at [1278, 279] on h5 "SP26WD14_ADM_BODERIE ANGLAISE MINI DRESS" at bounding box center [1345, 277] width 144 height 17
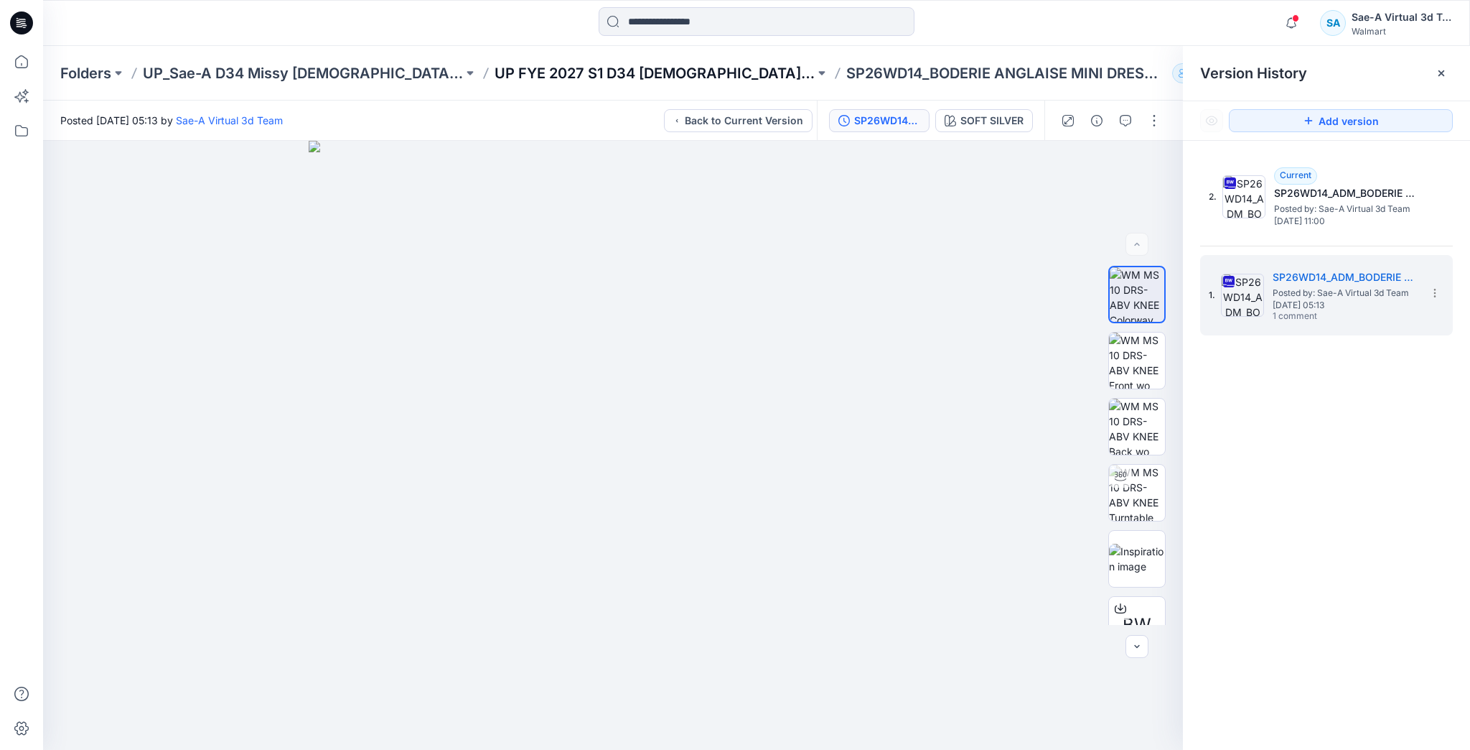
click at [508, 67] on p "UP FYE 2027 S1 D34 [DEMOGRAPHIC_DATA] Dresses" at bounding box center [655, 73] width 320 height 20
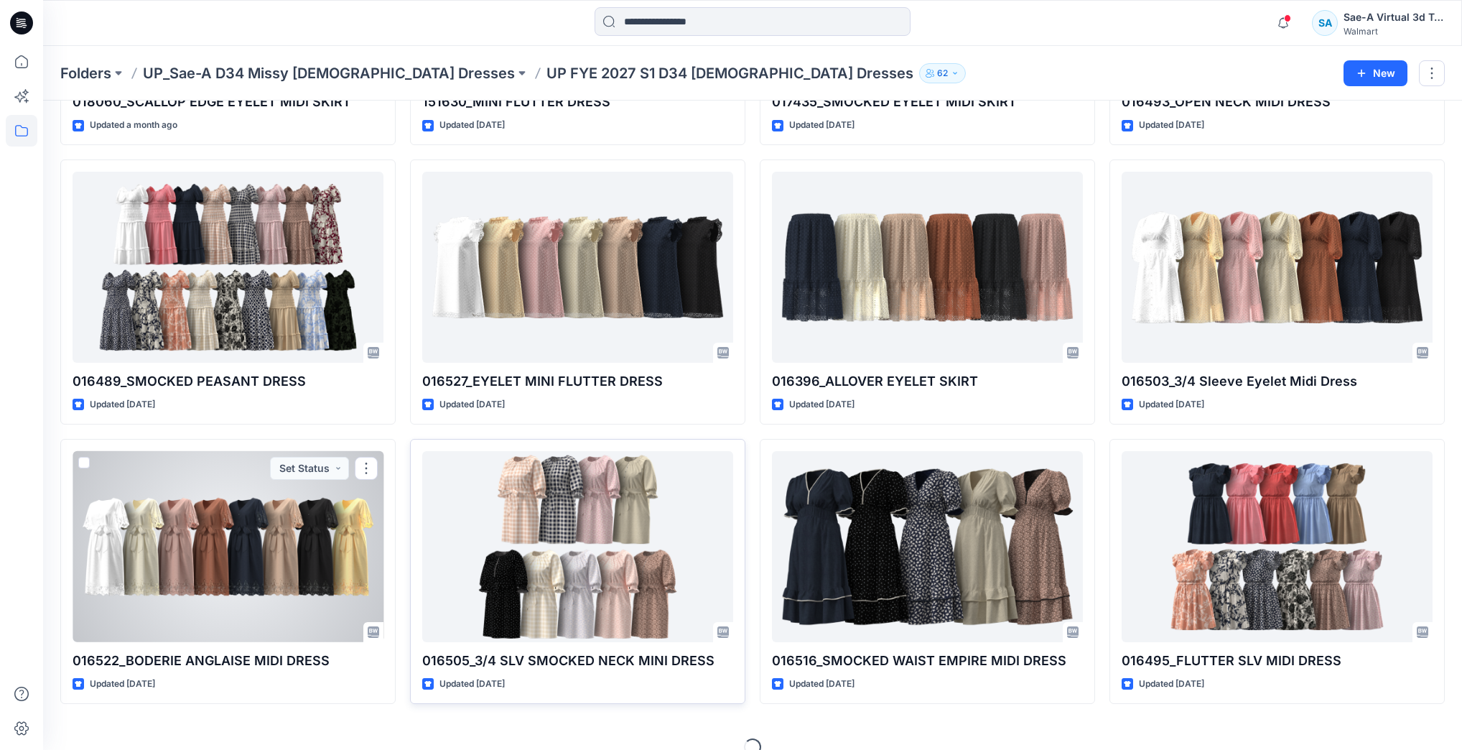
scroll to position [402, 0]
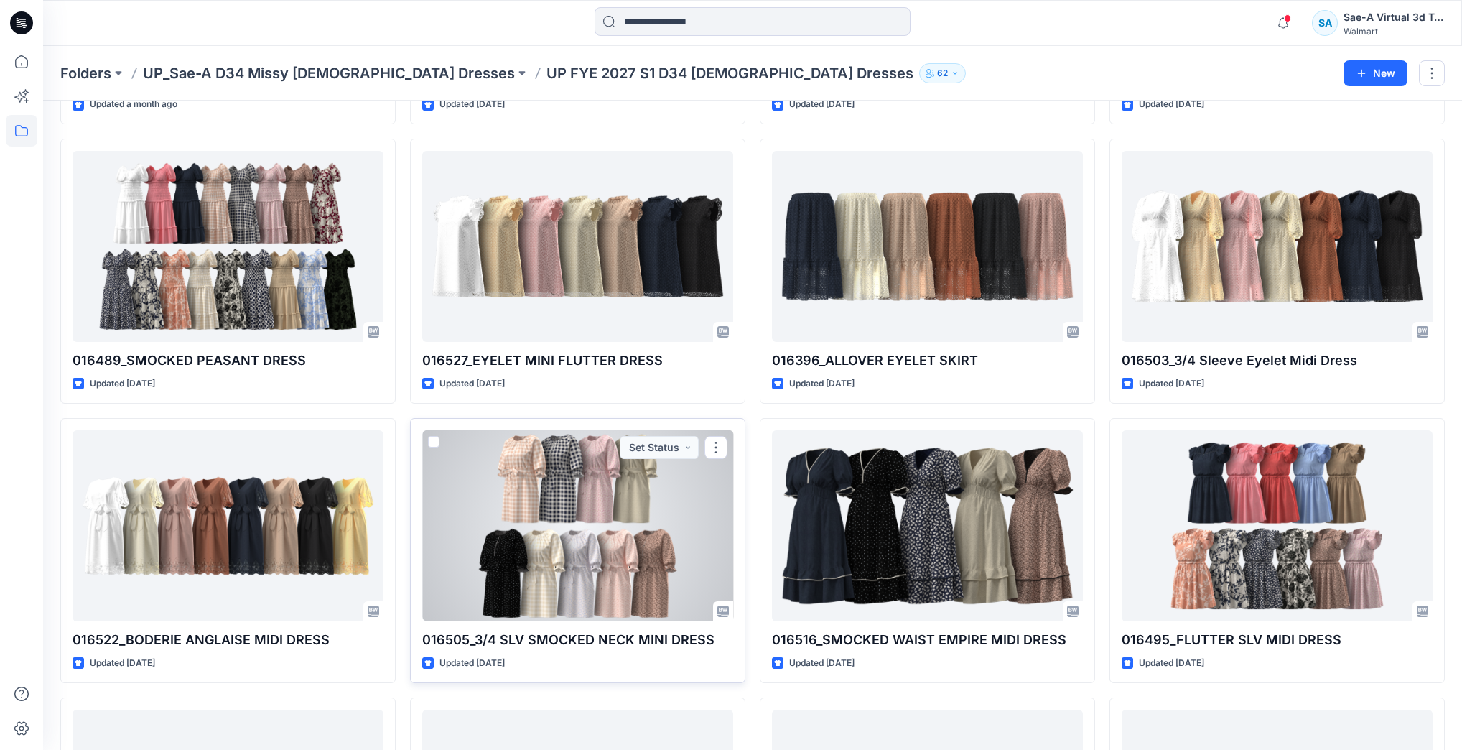
click at [600, 542] on div at bounding box center [577, 525] width 311 height 191
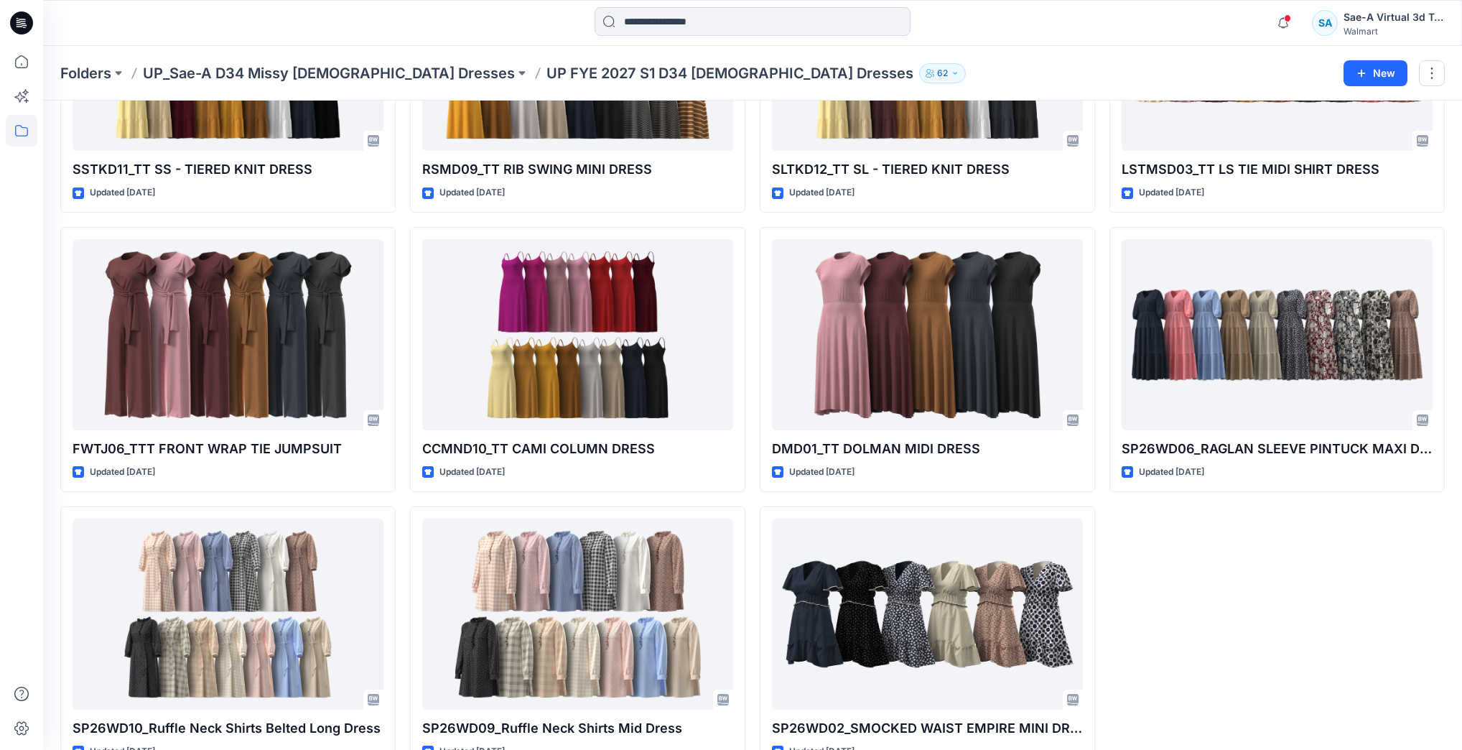
scroll to position [1968, 0]
